Goal: Transaction & Acquisition: Obtain resource

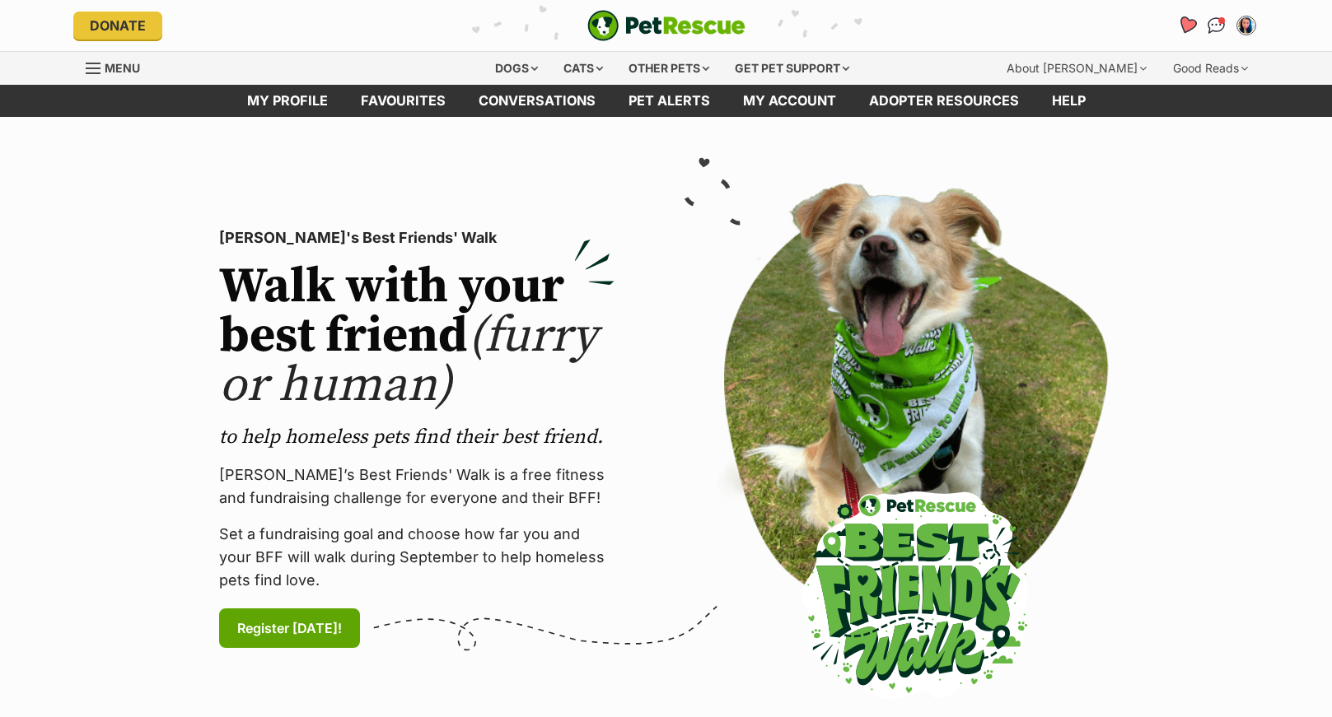
click at [1186, 24] on icon "Favourites" at bounding box center [1186, 25] width 20 height 19
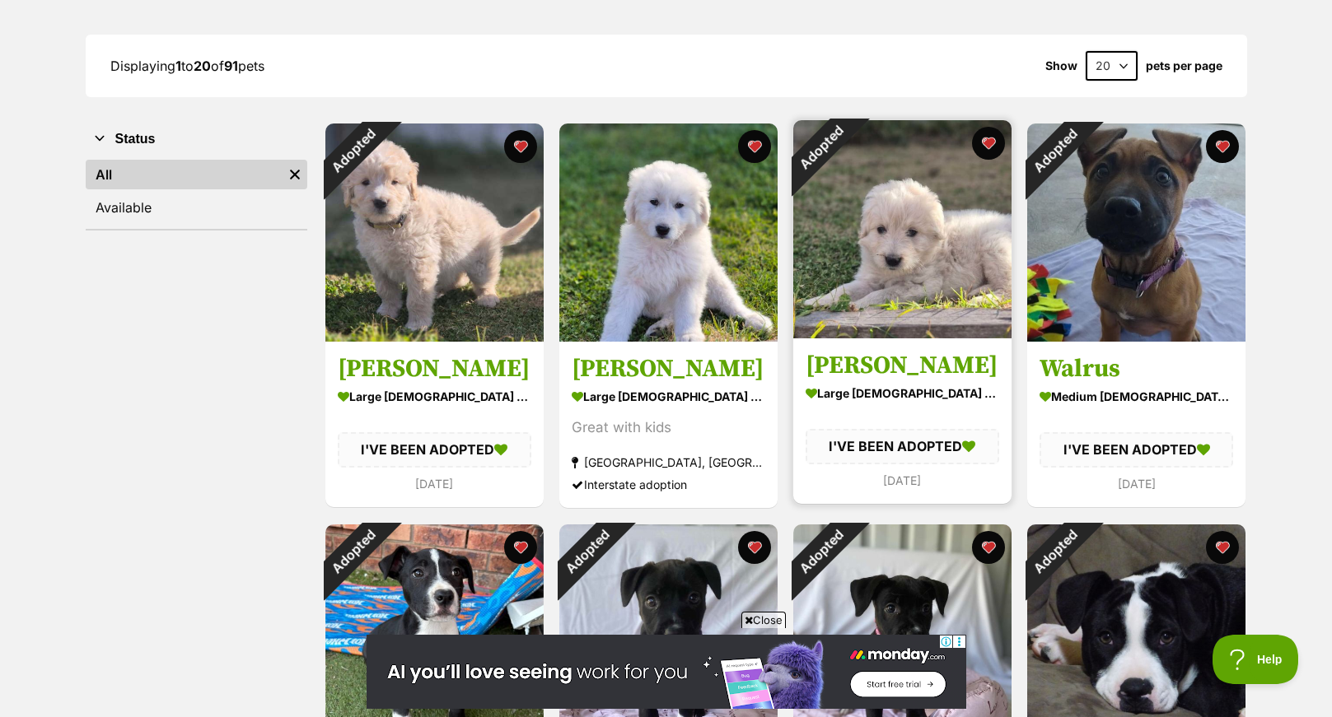
click at [919, 221] on img at bounding box center [902, 229] width 218 height 218
